Goal: Check status: Check status

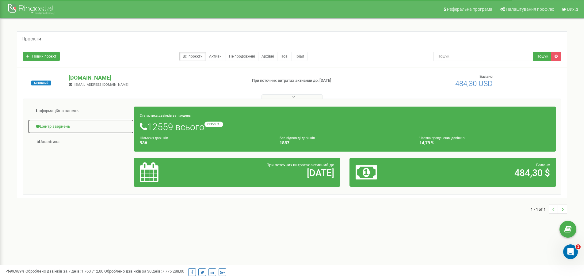
click at [61, 126] on link "Центр звернень" at bounding box center [81, 126] width 106 height 15
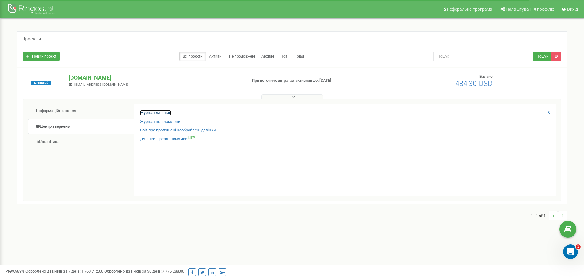
click at [146, 114] on link "Журнал дзвінків" at bounding box center [155, 113] width 31 height 6
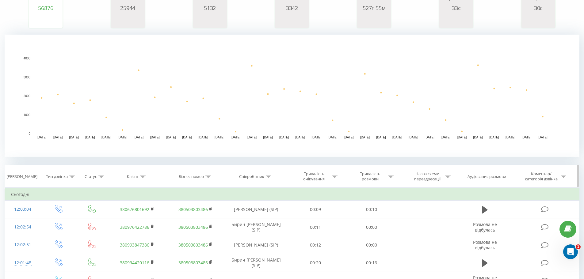
scroll to position [123, 0]
